Goal: Information Seeking & Learning: Learn about a topic

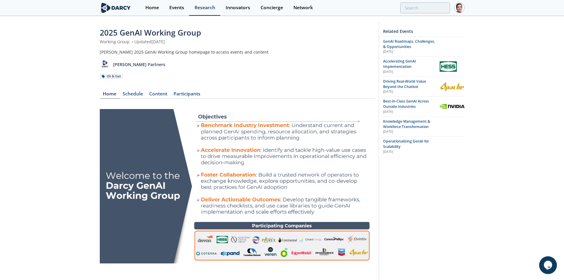
click at [384, 142] on span "Operationalizing GenAI for Scalability" at bounding box center [406, 143] width 46 height 10
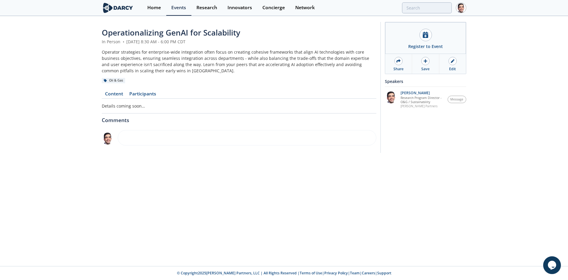
click at [115, 91] on link "Content" at bounding box center [114, 94] width 24 height 7
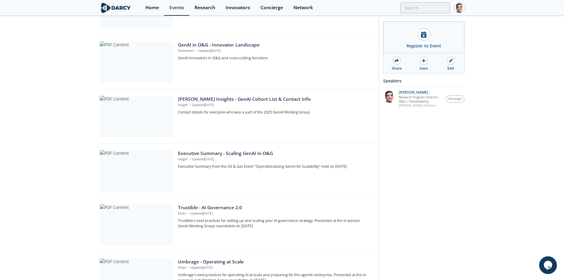
scroll to position [148, 0]
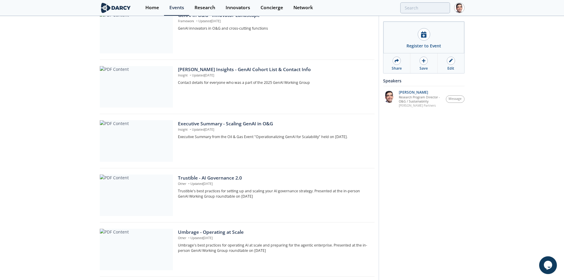
click at [202, 124] on div "Executive Summary - Scaling GenAI in O&G" at bounding box center [274, 123] width 192 height 7
